Goal: Find contact information: Find contact information

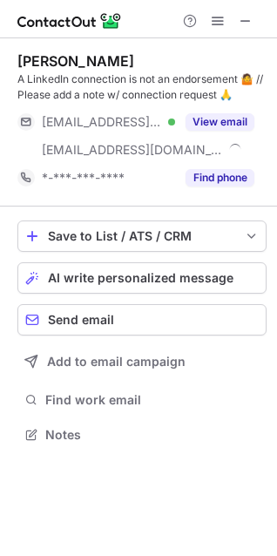
scroll to position [423, 277]
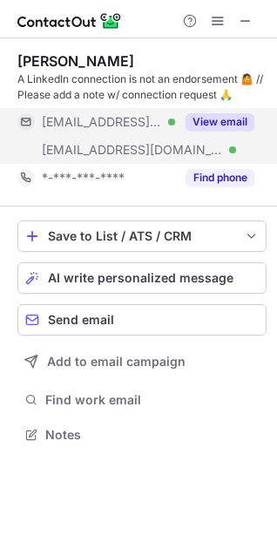
click at [219, 122] on button "View email" at bounding box center [220, 121] width 69 height 17
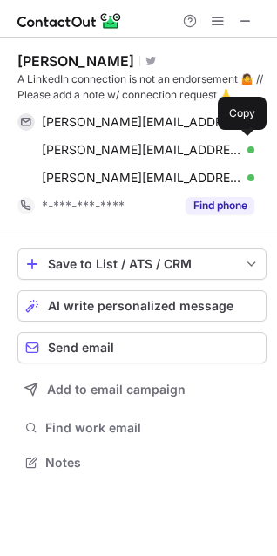
scroll to position [451, 277]
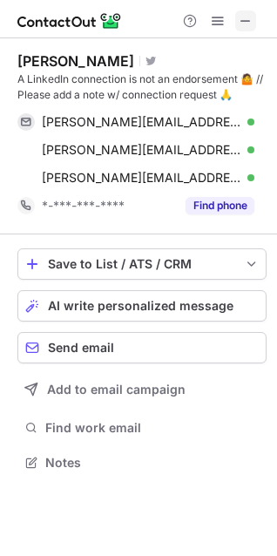
click at [242, 17] on span at bounding box center [246, 21] width 14 height 14
